Goal: Task Accomplishment & Management: Complete application form

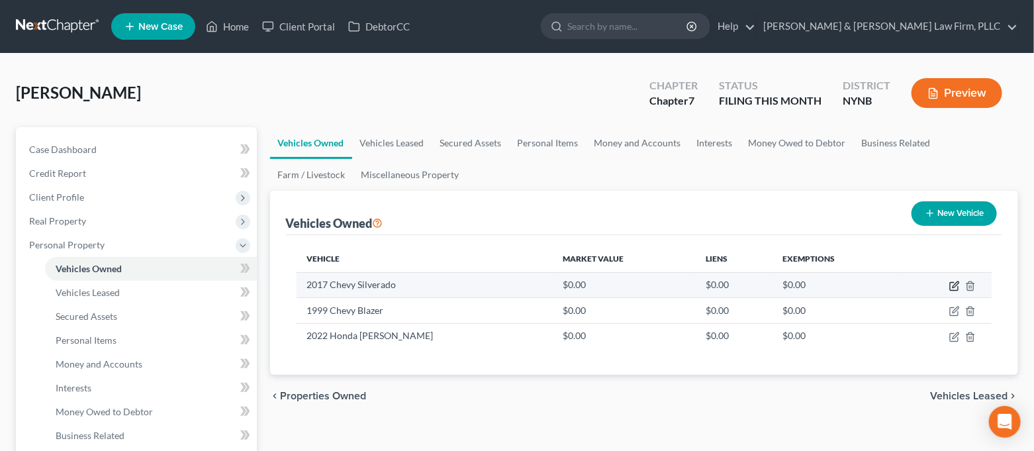
click at [953, 287] on icon "button" at bounding box center [956, 284] width 6 height 6
select select "0"
select select "9"
select select "3"
select select "0"
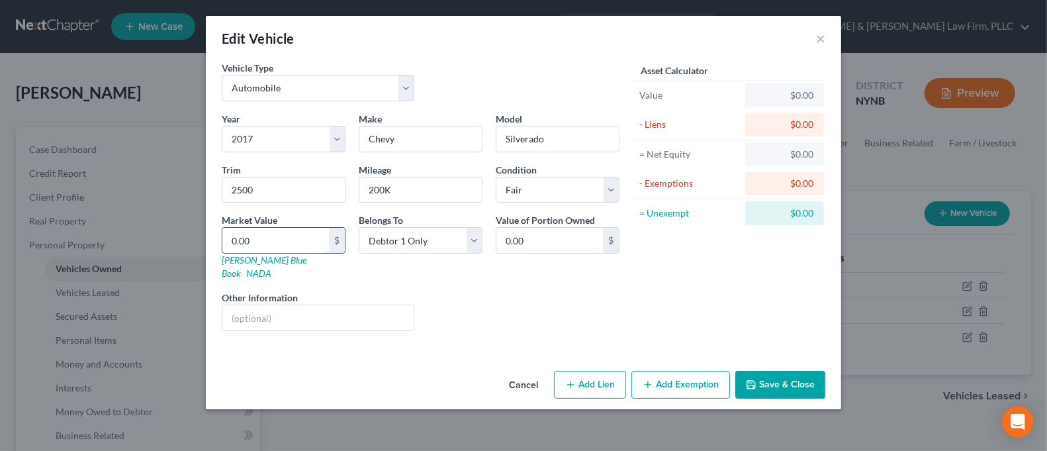
click at [291, 241] on input "0.00" at bounding box center [275, 240] width 107 height 25
type input "1"
type input "1.00"
type input "17"
type input "17.00"
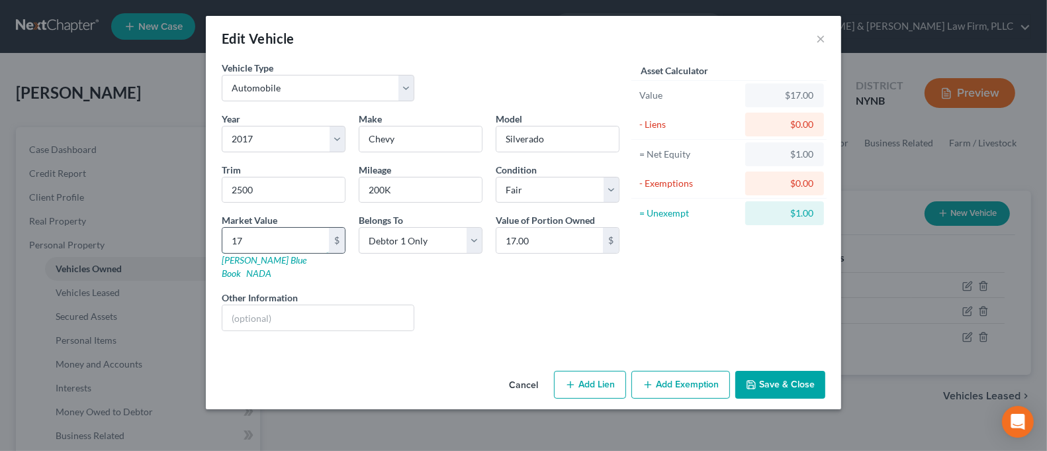
type input "171"
type input "171.00"
type input "1712"
type input "1,712.00"
type input "1,7120"
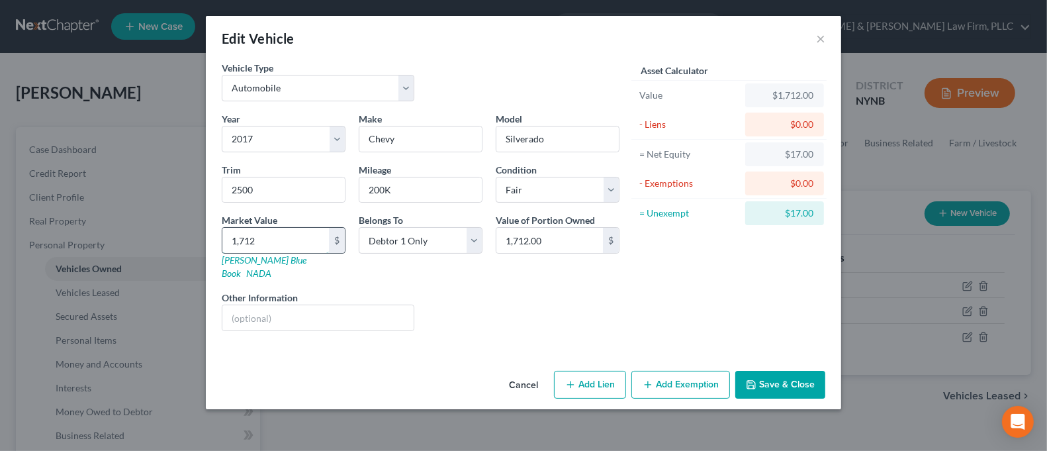
type input "17,120.00"
click at [799, 371] on button "Save & Close" at bounding box center [781, 385] width 90 height 28
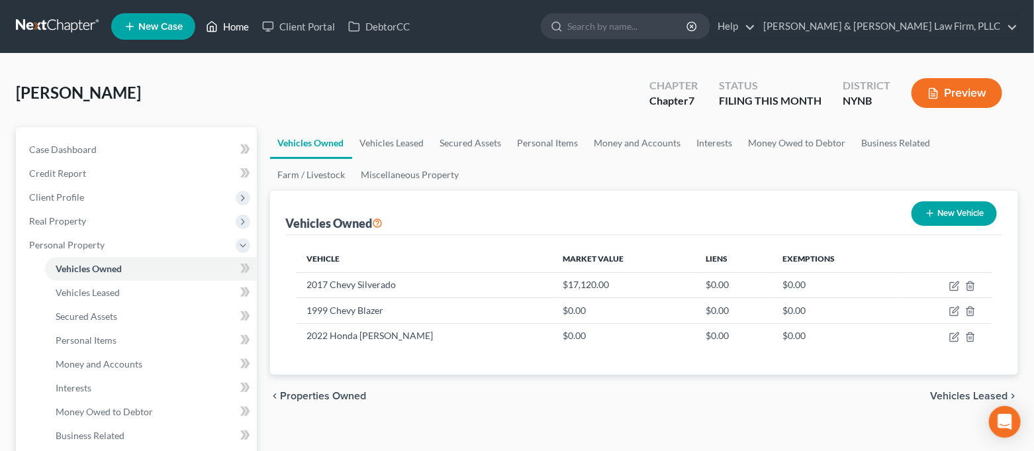
click at [231, 34] on link "Home" at bounding box center [227, 27] width 56 height 24
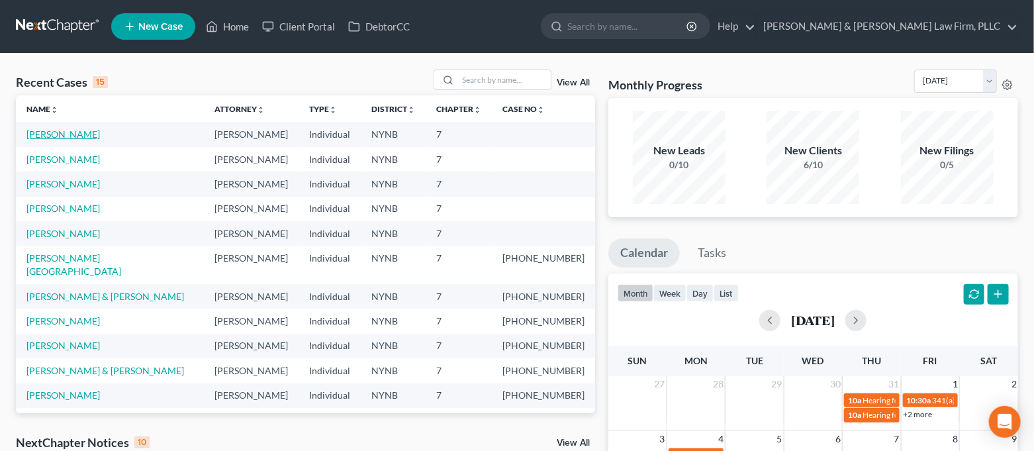
click at [67, 138] on link "[PERSON_NAME]" at bounding box center [62, 133] width 73 height 11
select select "4"
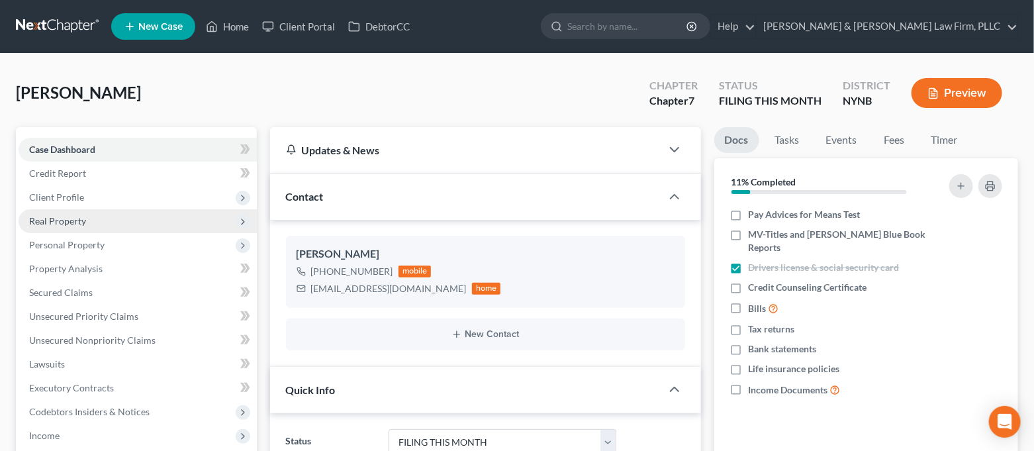
scroll to position [1137, 0]
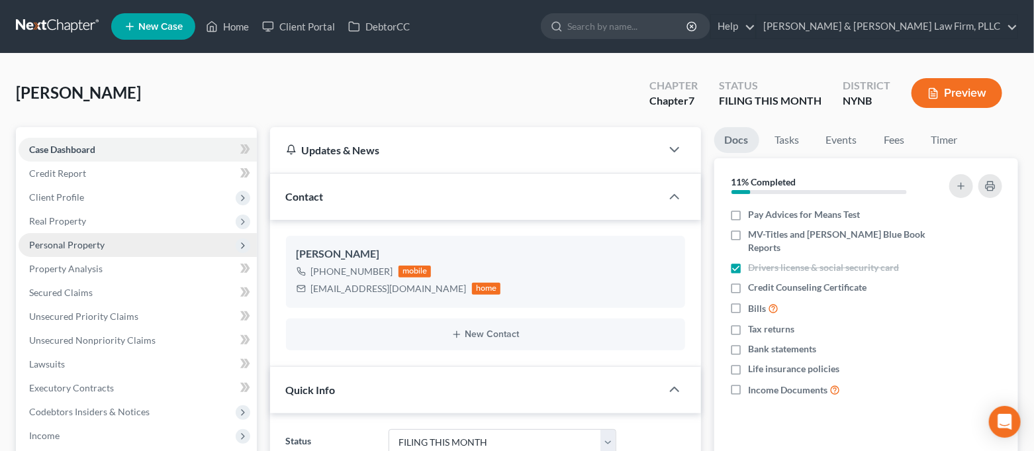
click at [130, 234] on span "Personal Property" at bounding box center [138, 245] width 238 height 24
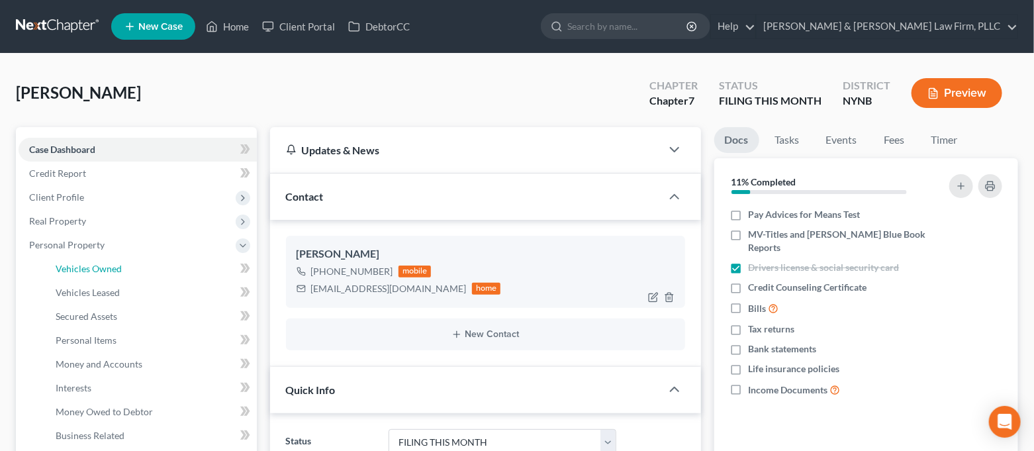
drag, startPoint x: 113, startPoint y: 268, endPoint x: 352, endPoint y: 281, distance: 239.3
click at [113, 269] on span "Vehicles Owned" at bounding box center [89, 268] width 66 height 11
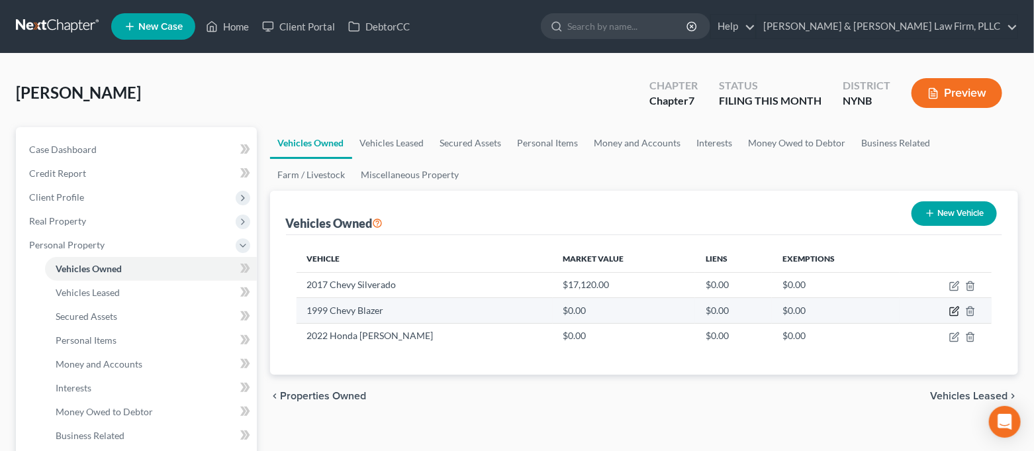
click at [953, 309] on icon "button" at bounding box center [954, 311] width 11 height 11
select select "0"
select select "27"
select select "3"
select select "0"
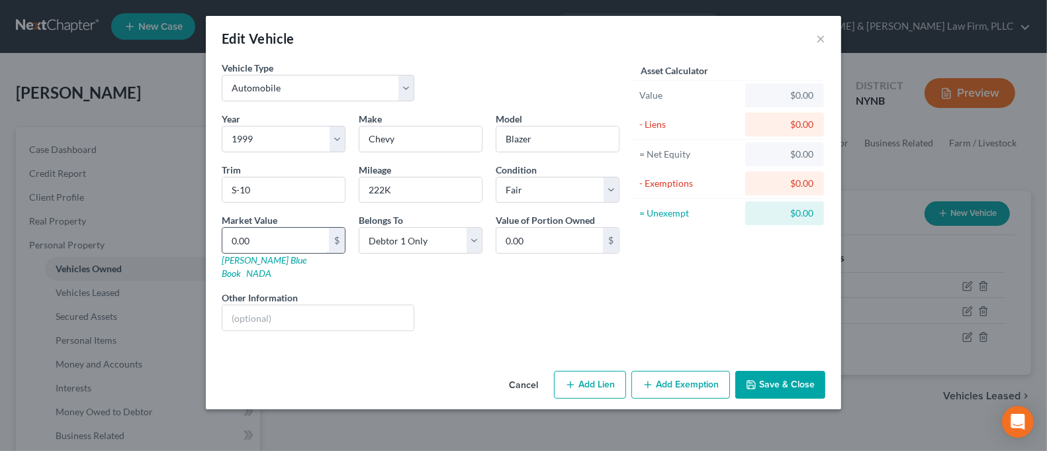
click at [287, 234] on input "0.00" at bounding box center [275, 240] width 107 height 25
type input "1"
type input "1.00"
type input "12"
type input "12.00"
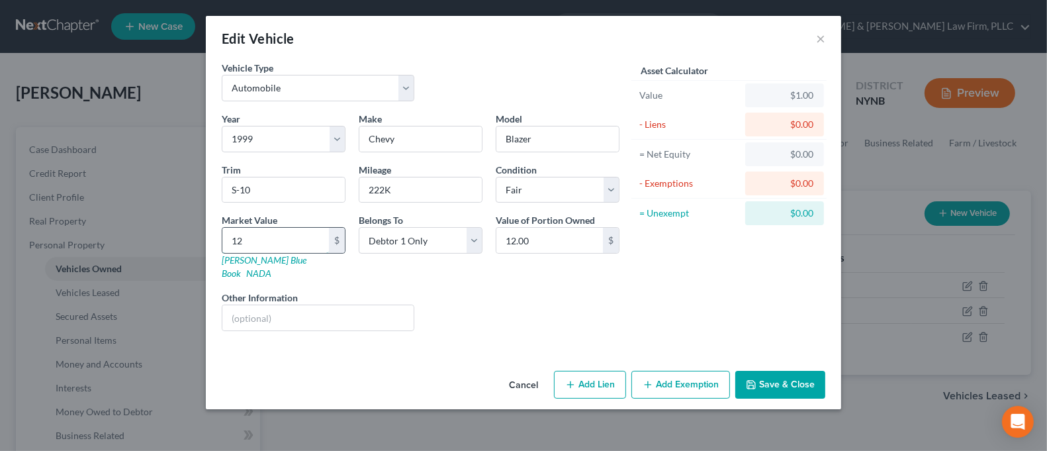
type input "121"
type input "121.00"
type input "1215"
type input "1,215.00"
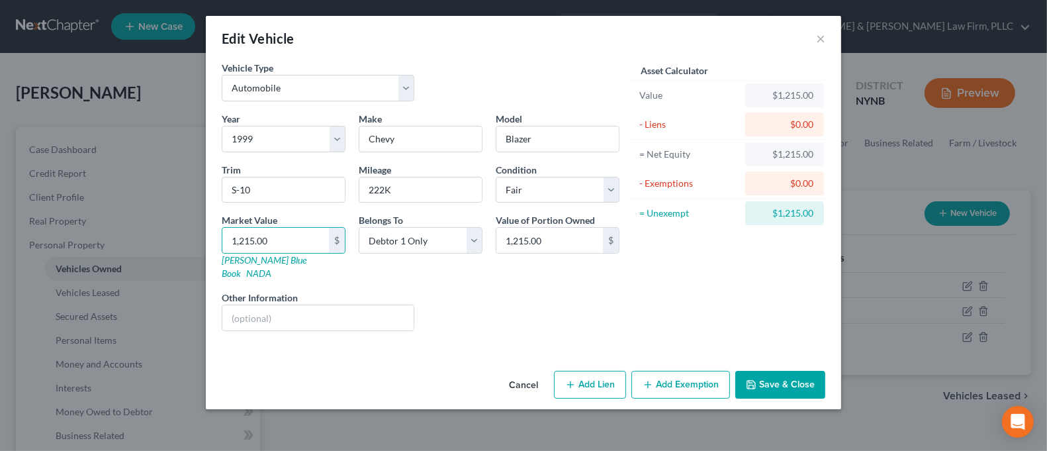
click at [804, 371] on button "Save & Close" at bounding box center [781, 385] width 90 height 28
